Goal: Information Seeking & Learning: Learn about a topic

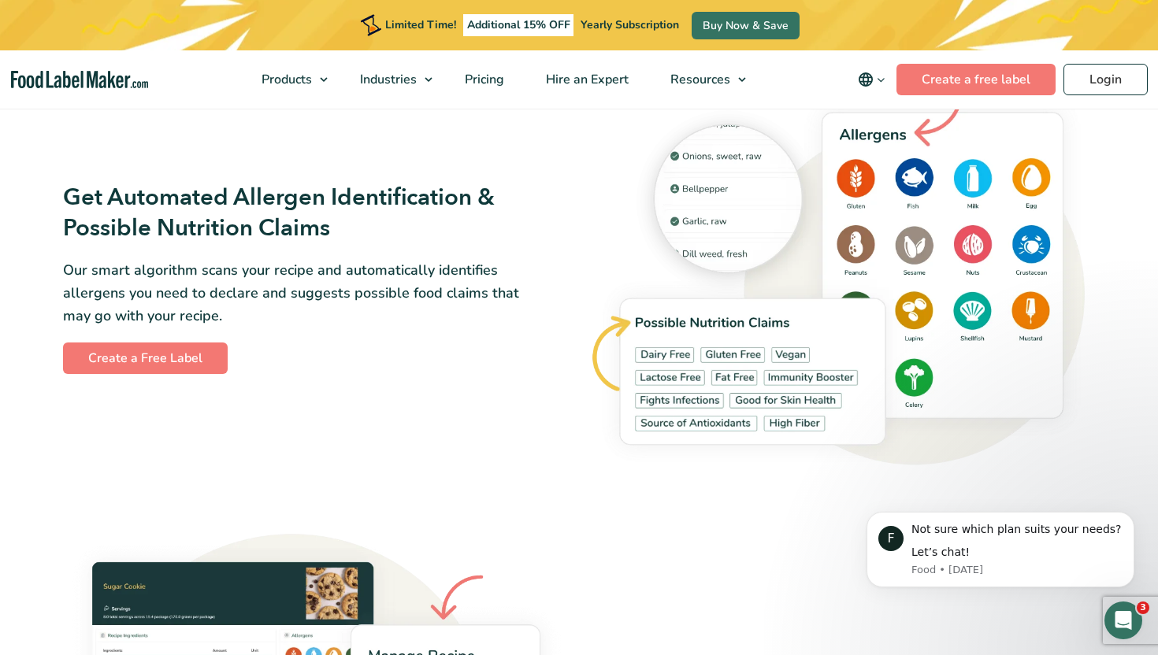
scroll to position [1545, 0]
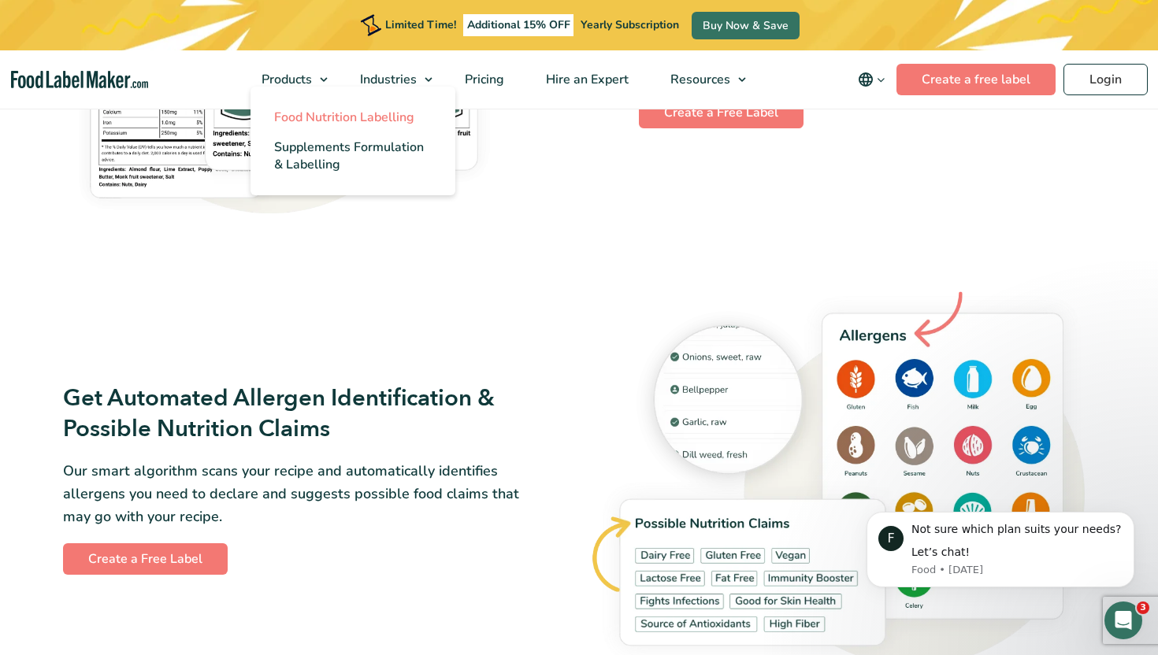
click at [313, 121] on span "Food Nutrition Labelling" at bounding box center [344, 117] width 140 height 17
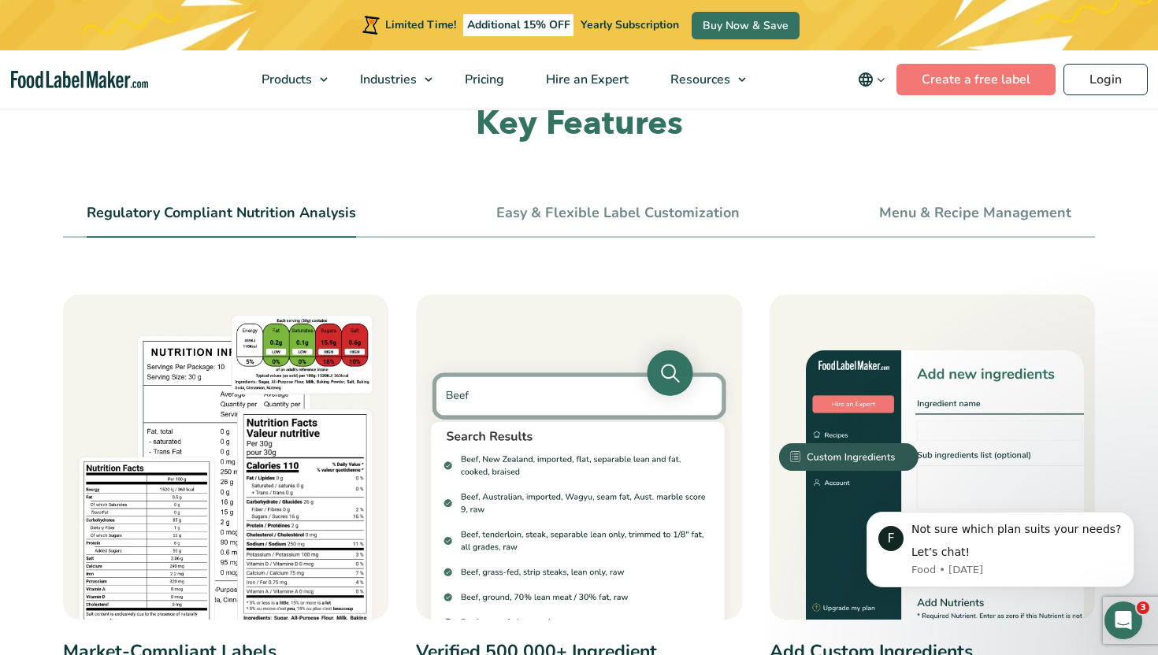
scroll to position [569, 0]
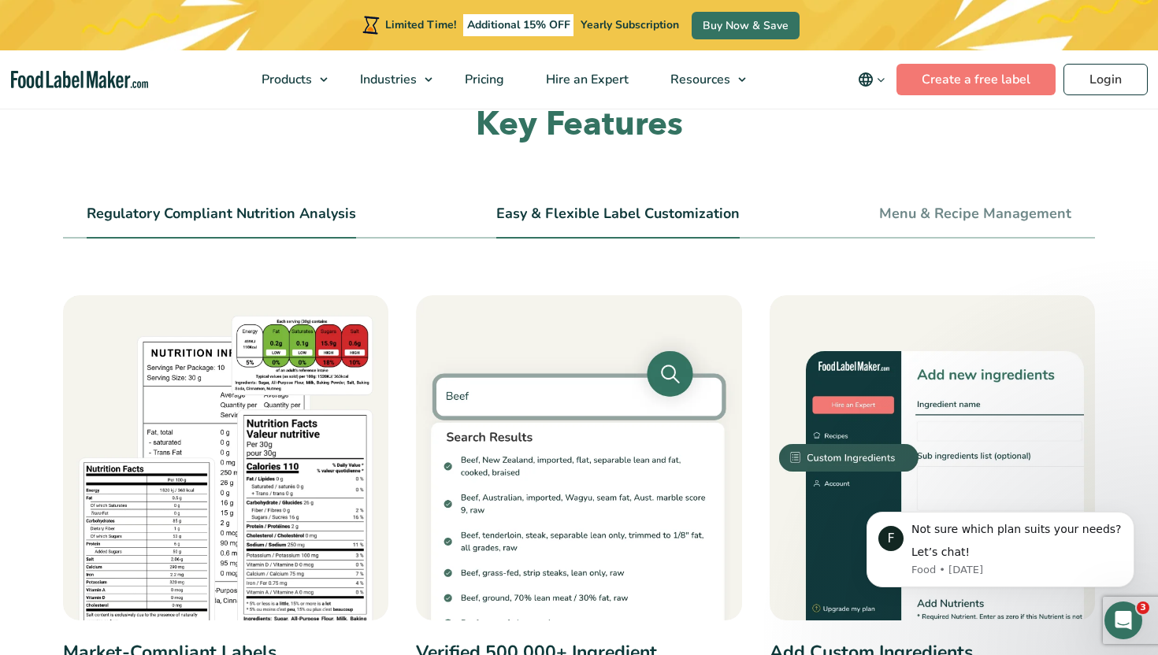
click at [626, 213] on link "Easy & Flexible Label Customization" at bounding box center [617, 214] width 243 height 17
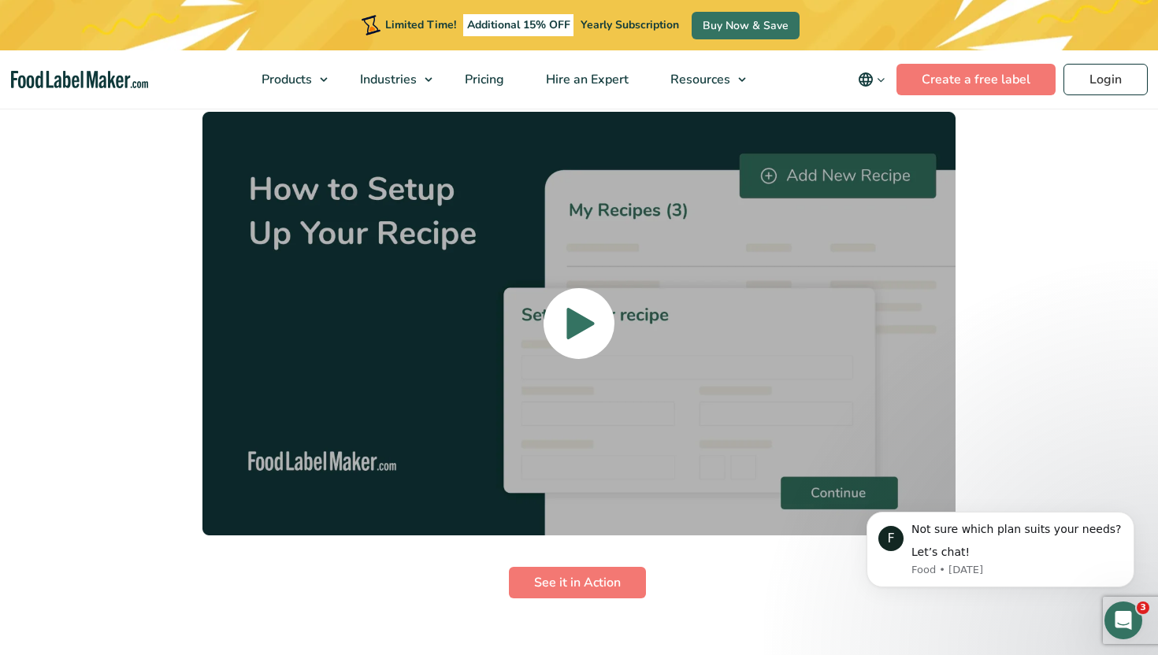
scroll to position [3565, 0]
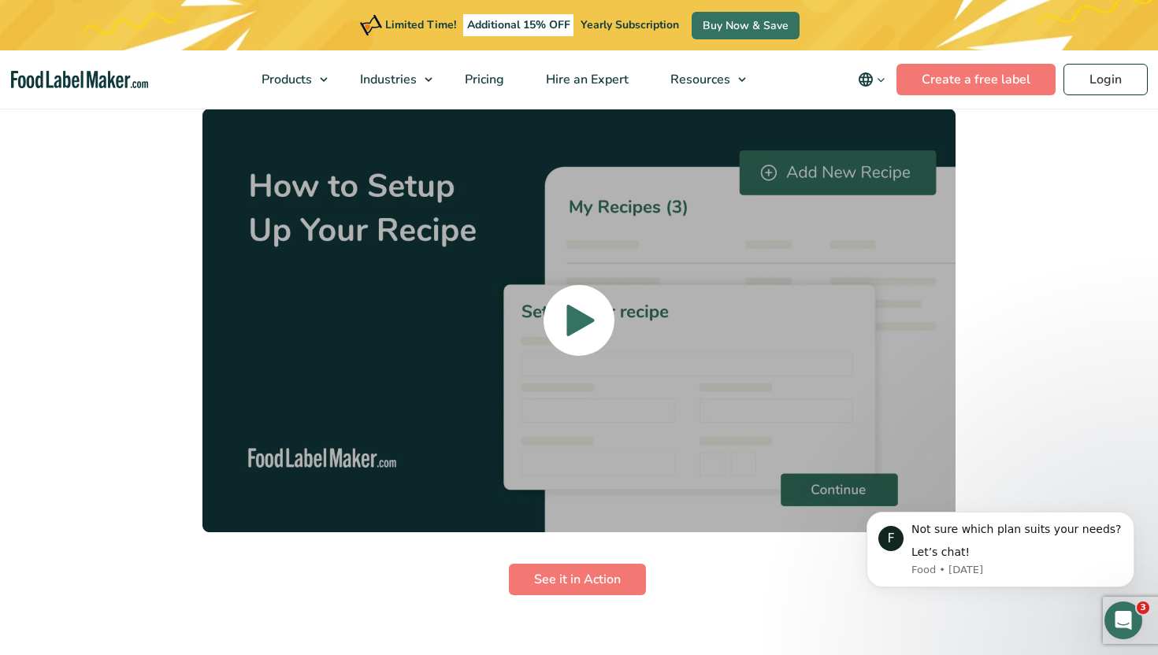
click at [574, 333] on icon at bounding box center [580, 320] width 31 height 403
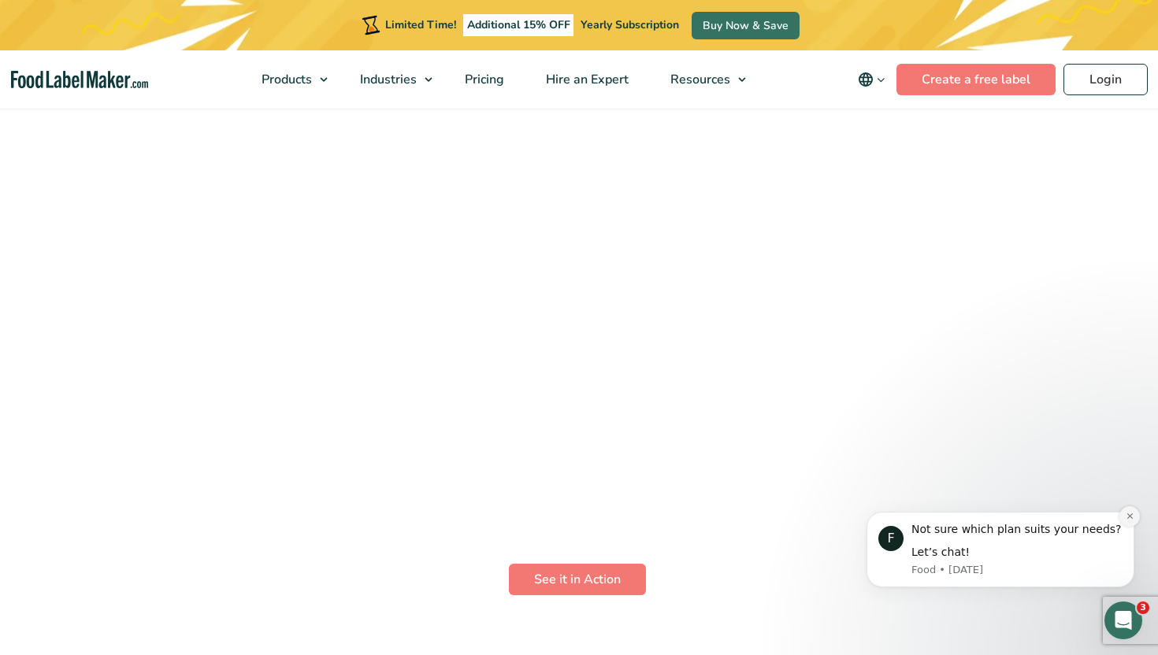
click at [1131, 517] on icon "Dismiss notification" at bounding box center [1129, 516] width 6 height 6
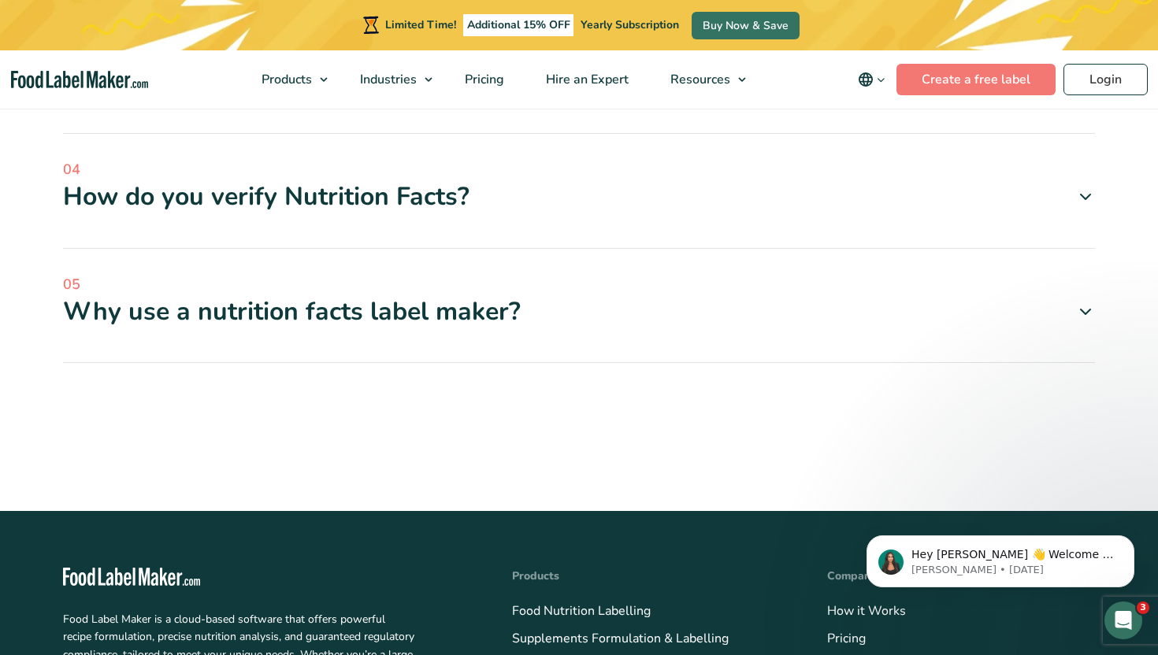
scroll to position [4948, 0]
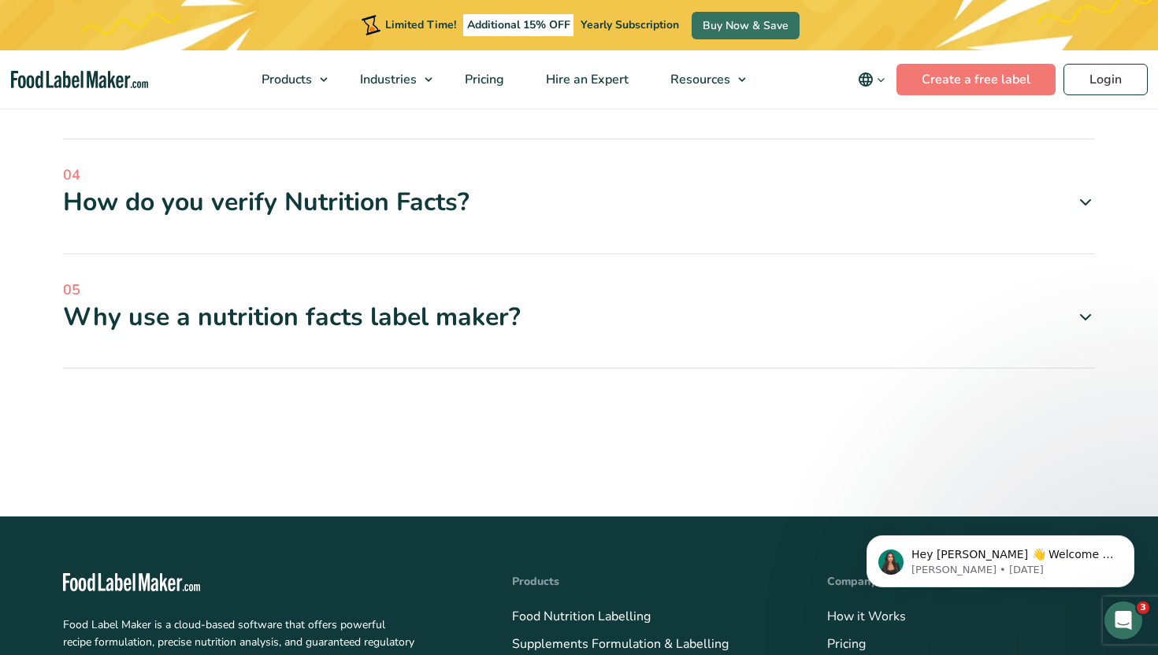
click at [637, 321] on div "Why use a nutrition facts label maker?" at bounding box center [579, 317] width 1032 height 33
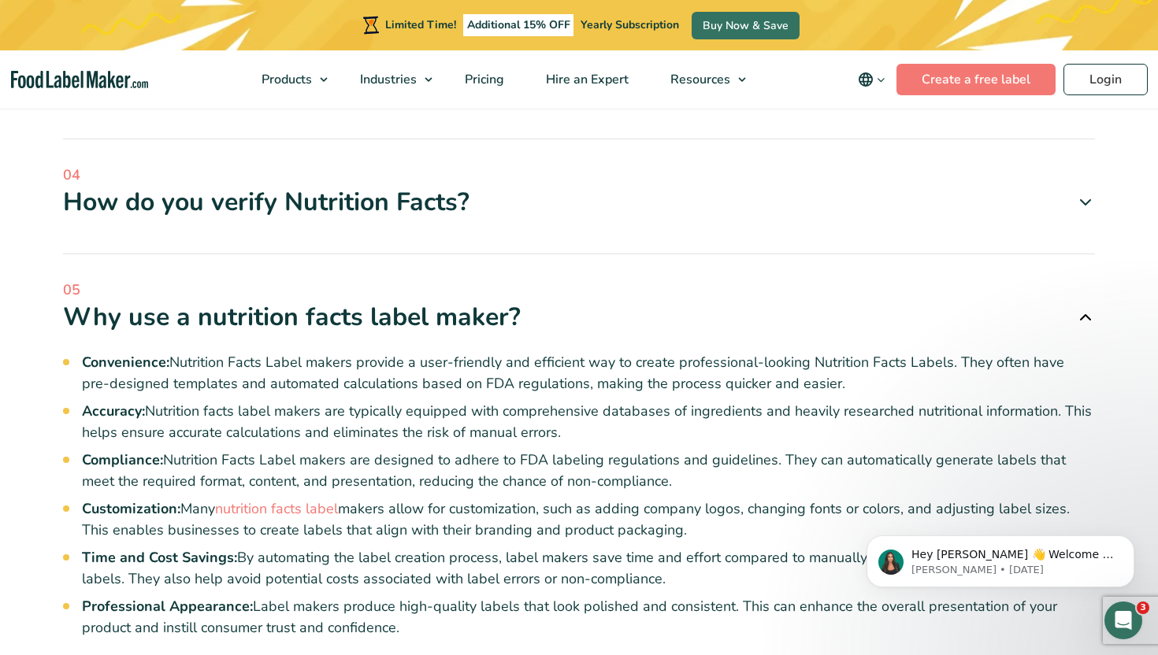
click at [539, 230] on div "04 How do you verify Nutrition Facts? Verifying Nutrition Facts involves severa…" at bounding box center [579, 210] width 1032 height 90
click at [447, 191] on div "How do you verify Nutrition Facts?" at bounding box center [579, 202] width 1032 height 33
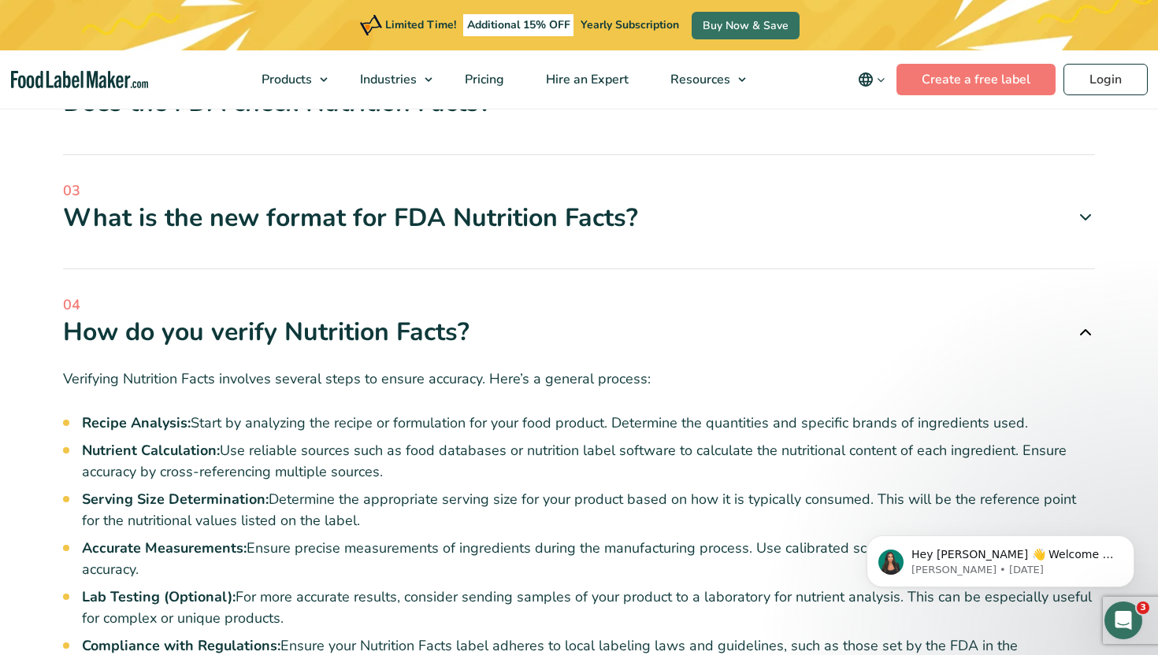
scroll to position [4791, 0]
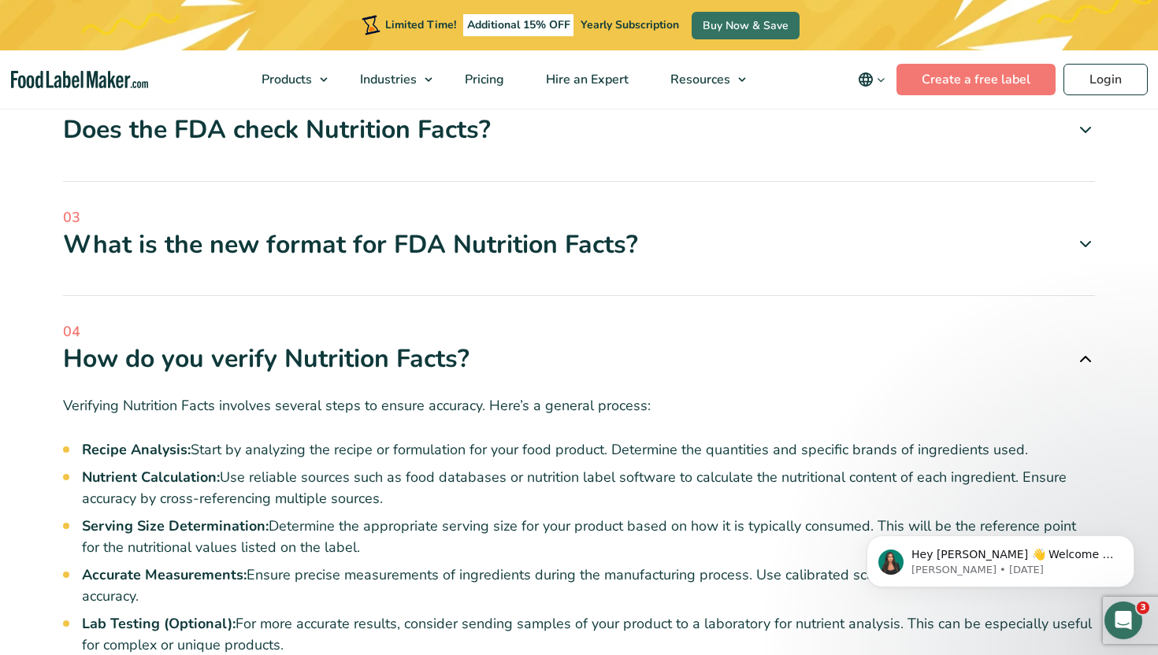
click at [406, 256] on div "What is the new format for FDA Nutrition Facts?" at bounding box center [579, 244] width 1032 height 33
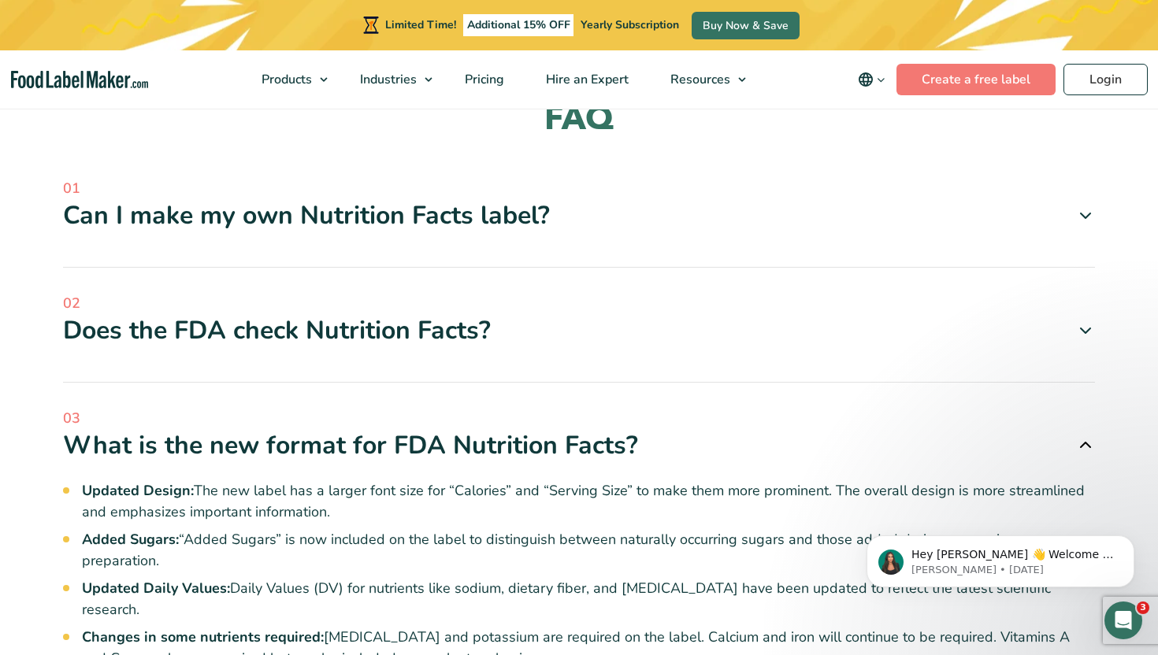
scroll to position [4587, 0]
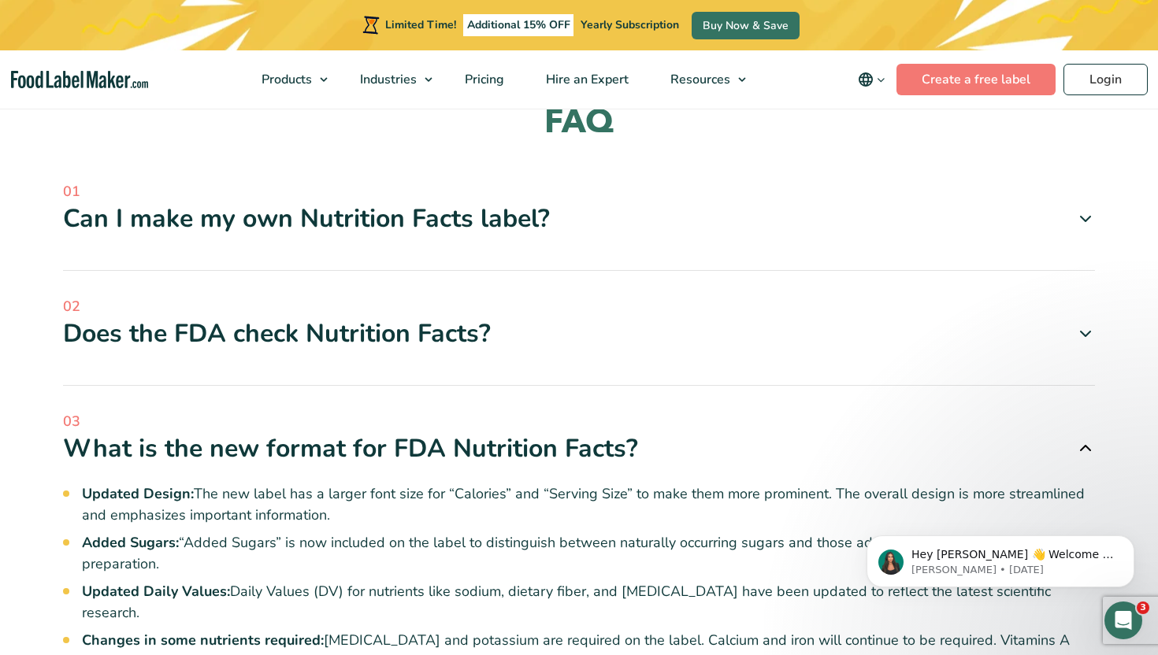
click at [405, 348] on div "Does the FDA check Nutrition Facts?" at bounding box center [579, 333] width 1032 height 33
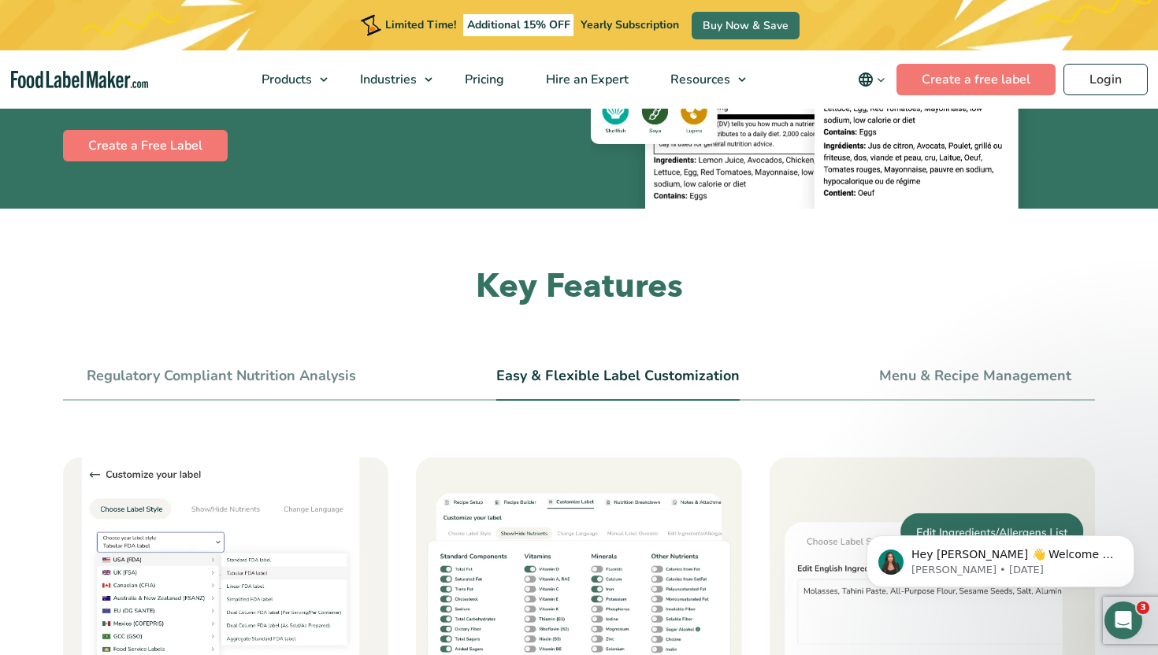
scroll to position [0, 0]
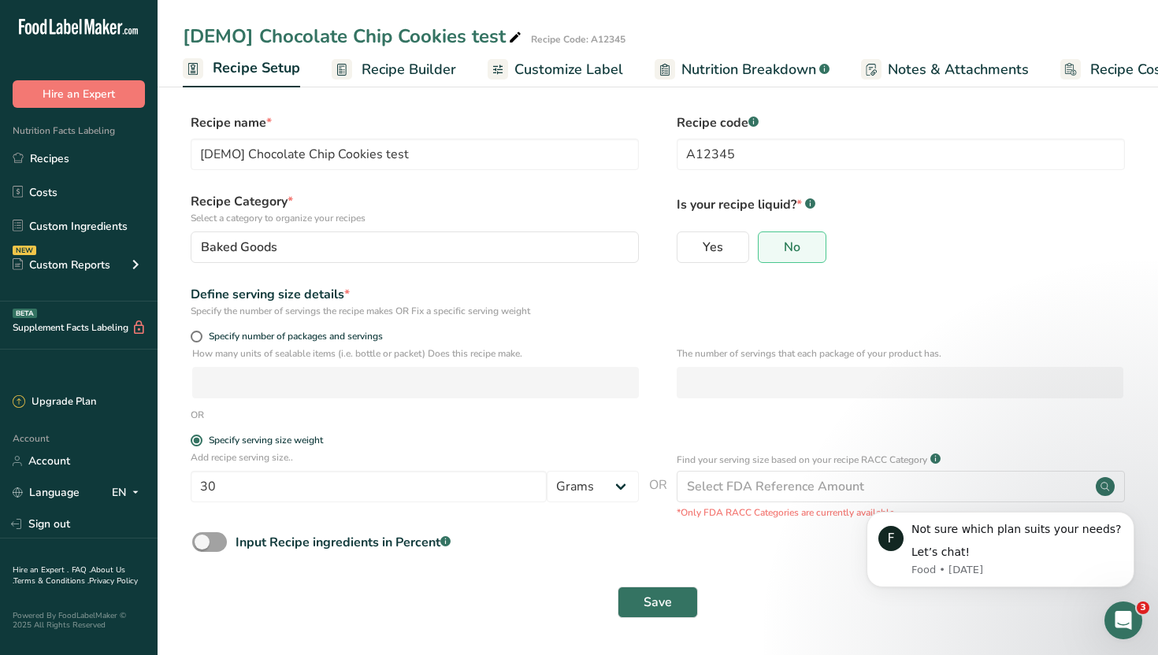
click at [421, 69] on span "Recipe Builder" at bounding box center [408, 69] width 94 height 21
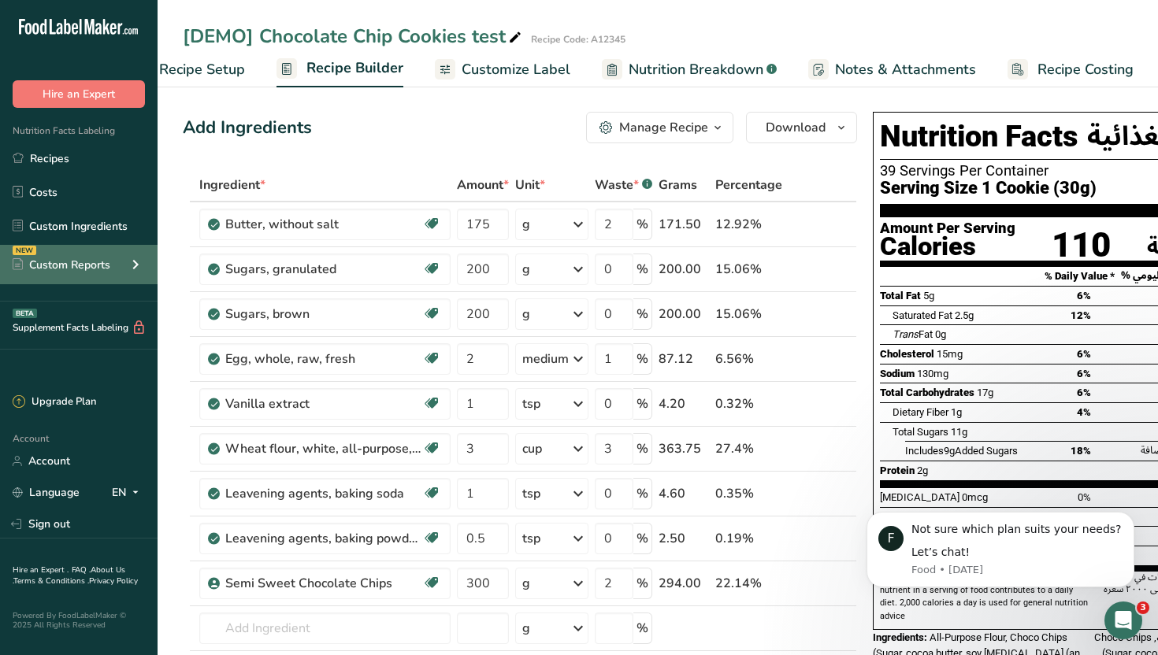
click at [61, 268] on div "Custom Reports" at bounding box center [62, 265] width 98 height 17
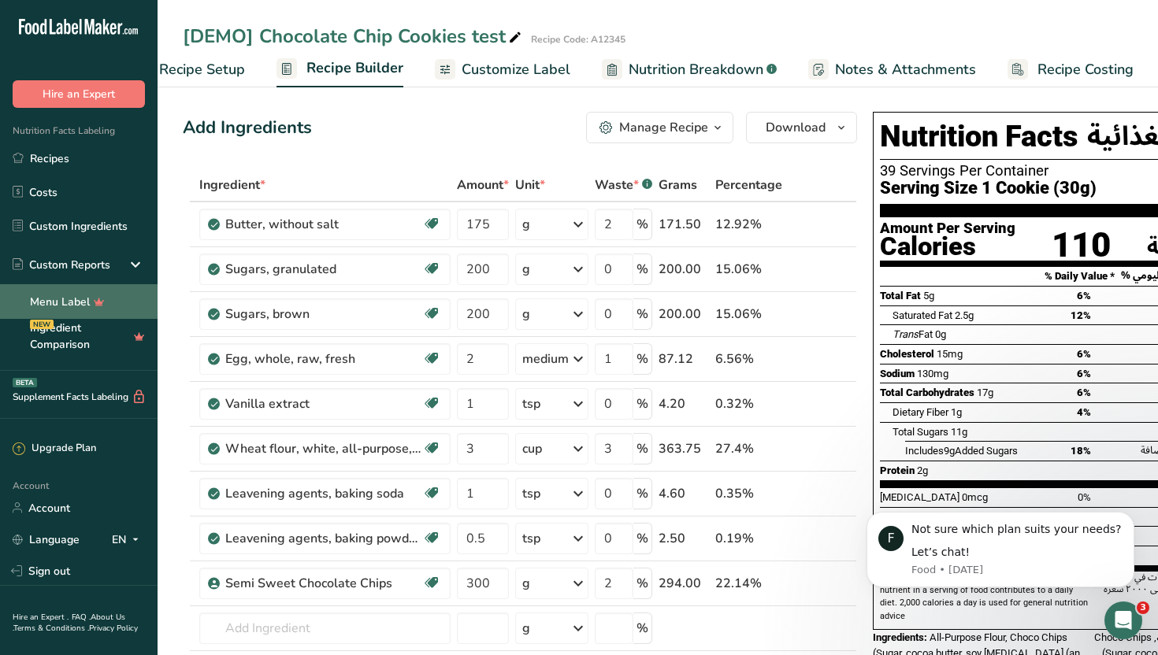
click at [63, 298] on link "Menu Label" at bounding box center [78, 301] width 157 height 35
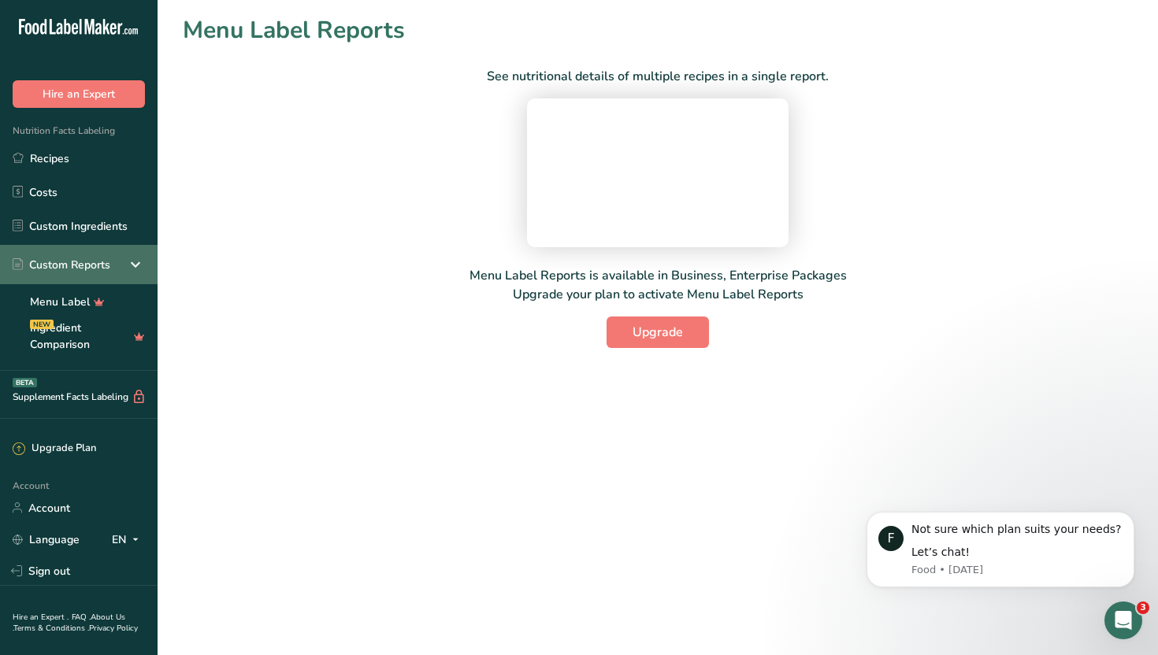
click at [54, 261] on div "Custom Reports" at bounding box center [62, 265] width 98 height 17
